Goal: Entertainment & Leisure: Consume media (video, audio)

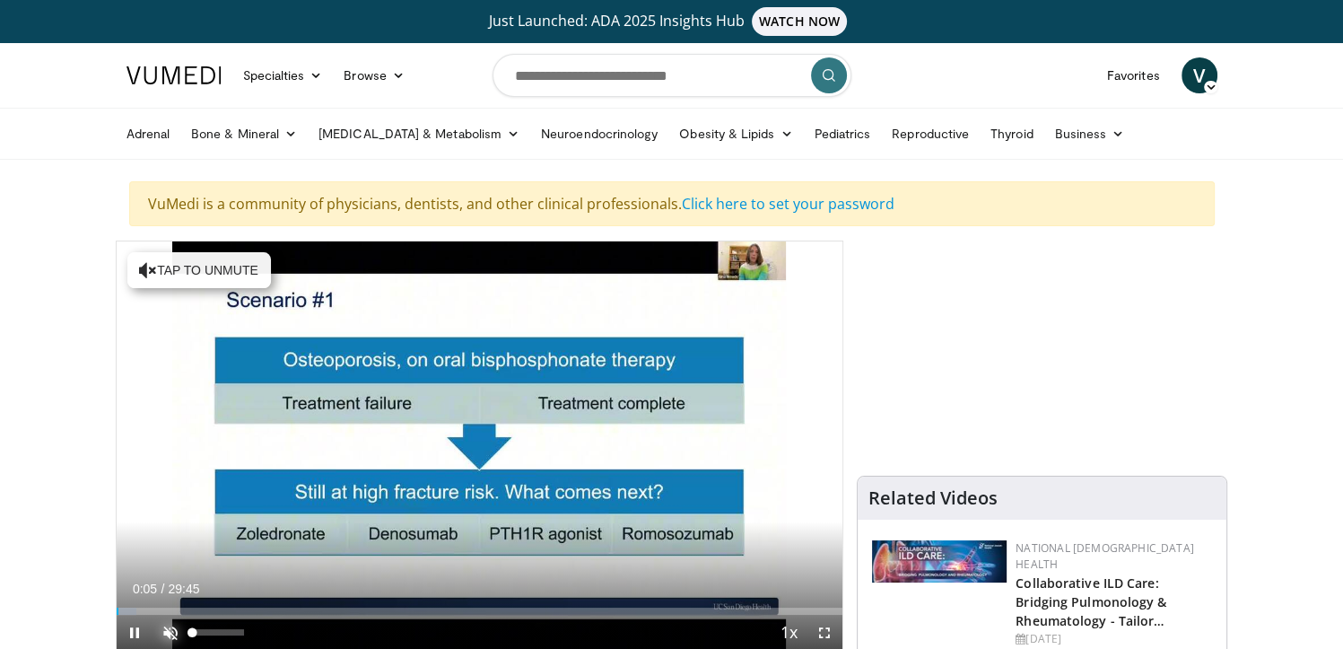
click at [165, 630] on span "Video Player" at bounding box center [170, 632] width 36 height 36
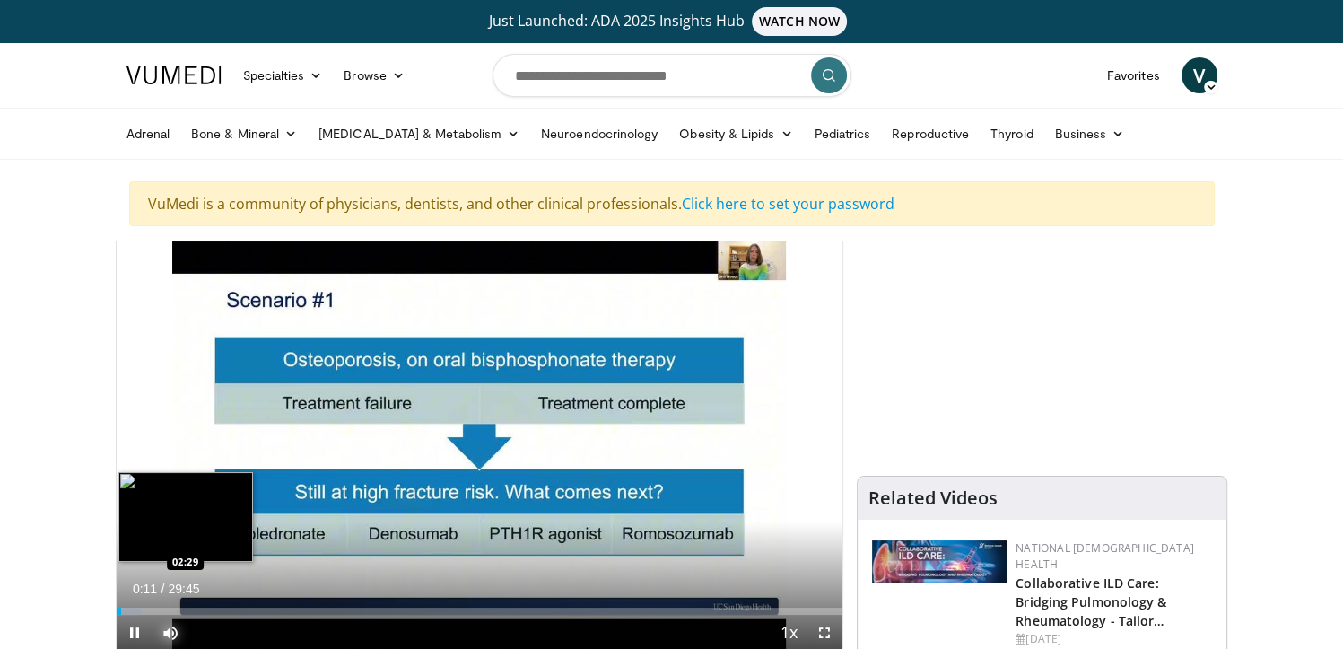
click at [176, 609] on div "Loaded : 3.35% 00:11 02:29" at bounding box center [480, 610] width 727 height 7
click at [161, 608] on div "01:54" at bounding box center [140, 610] width 47 height 7
click at [148, 607] on div "01:19" at bounding box center [141, 610] width 48 height 7
click at [135, 607] on div "01:21" at bounding box center [127, 610] width 20 height 7
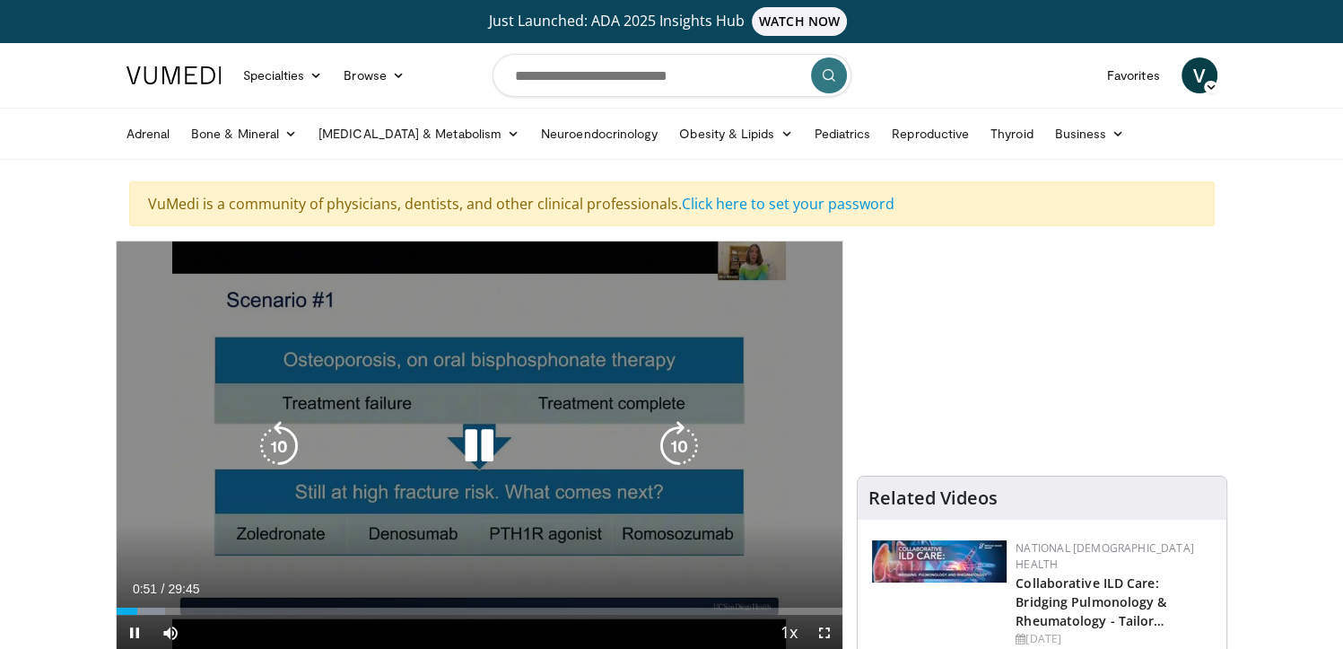
click at [747, 270] on div "10 seconds Tap to unmute" at bounding box center [480, 445] width 727 height 409
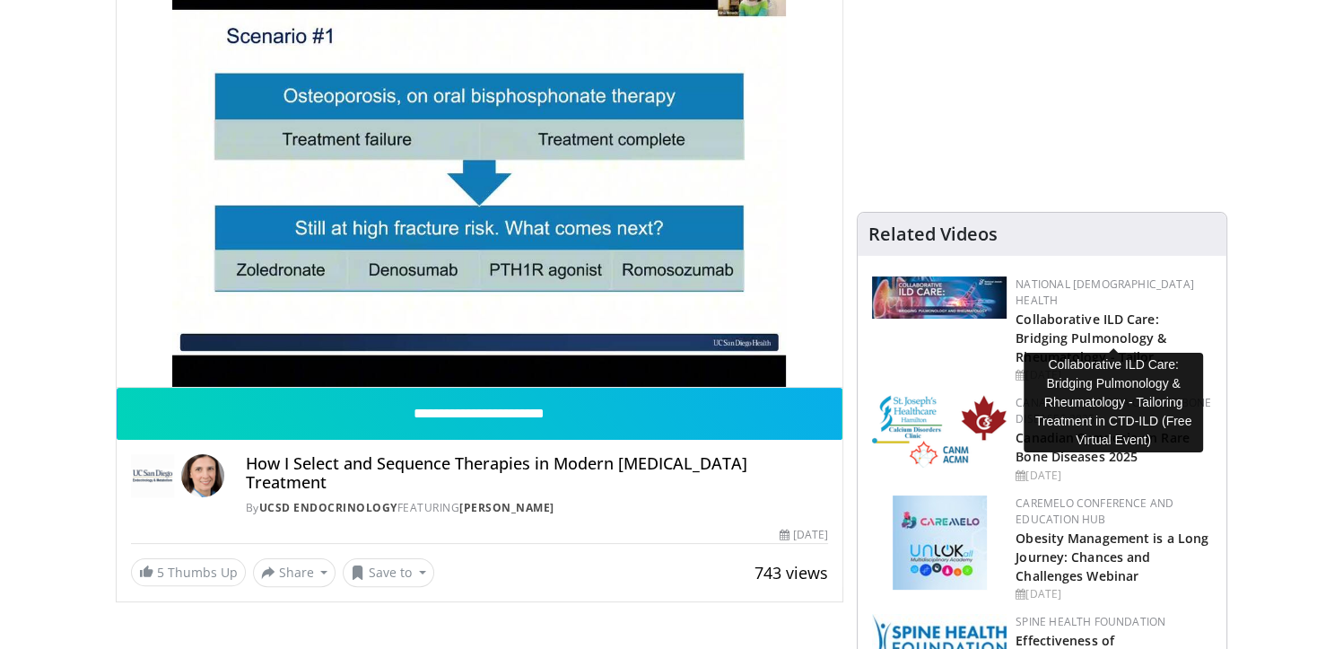
scroll to position [269, 0]
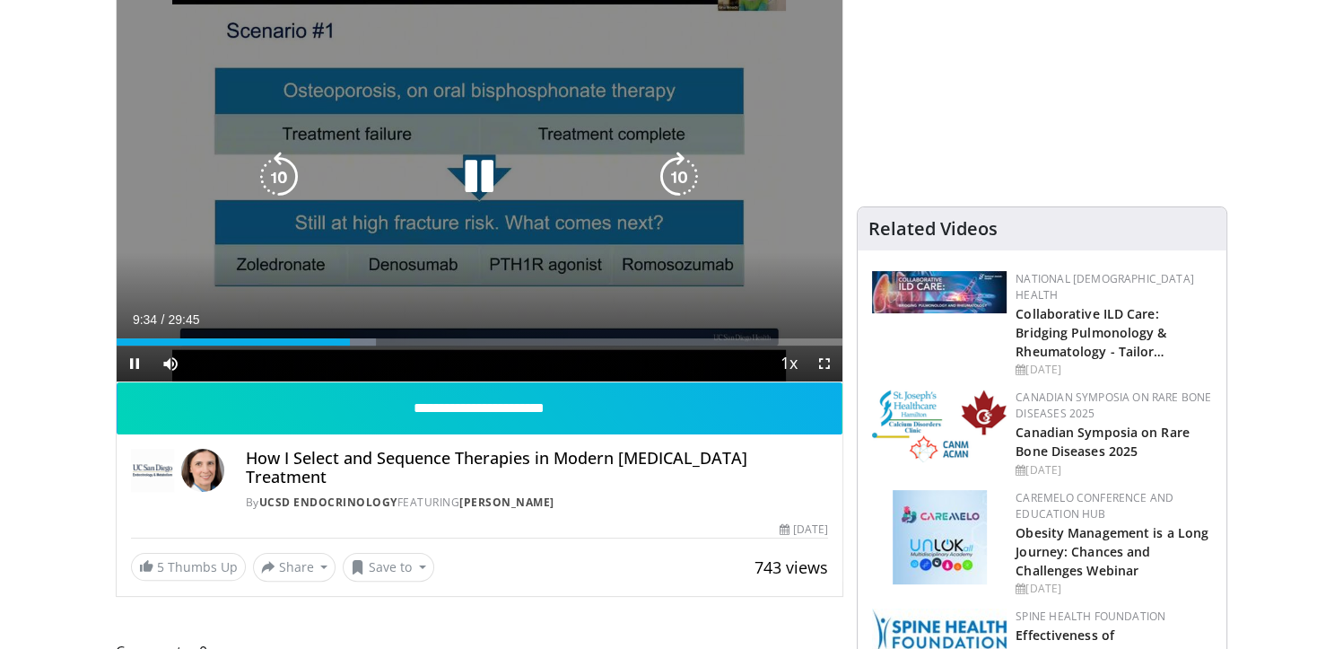
click at [458, 190] on icon "Video Player" at bounding box center [479, 177] width 50 height 50
